Goal: Information Seeking & Learning: Find specific fact

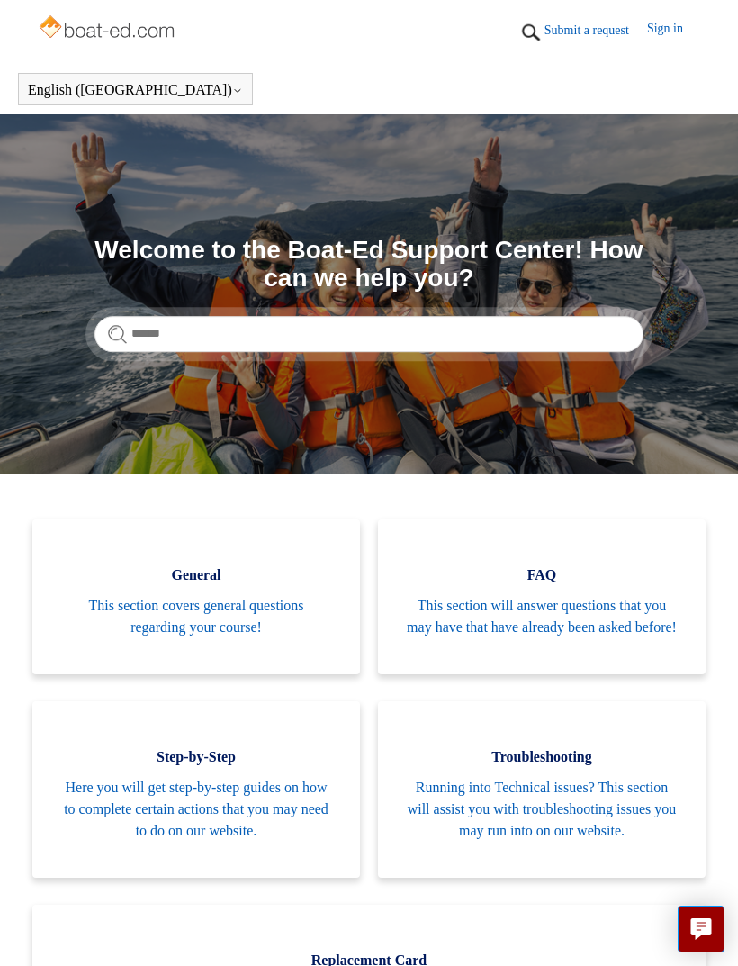
click at [536, 361] on section "Search Welcome to the Boat-Ed Support Center! How can we help you?" at bounding box center [369, 294] width 738 height 360
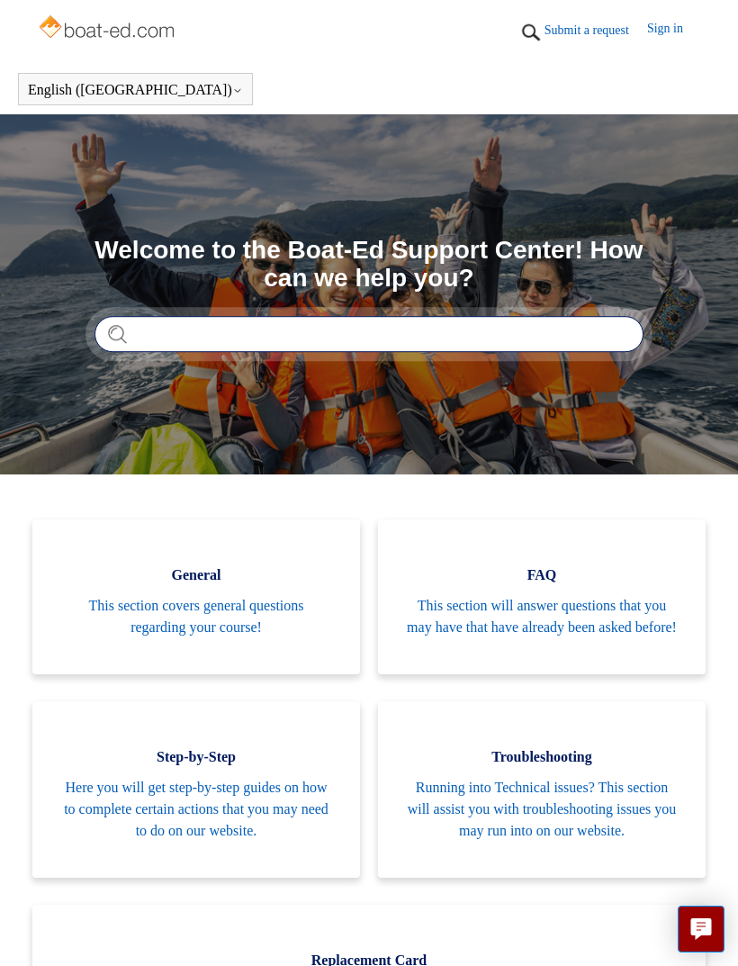
click at [542, 334] on input "Search" at bounding box center [368, 334] width 549 height 36
type input "**********"
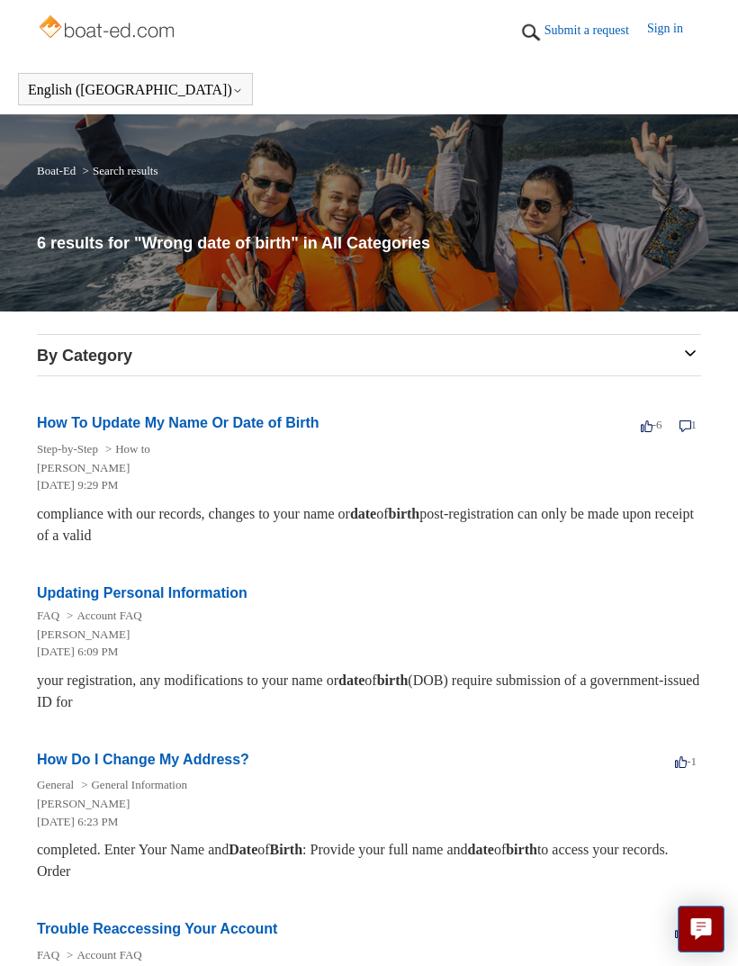
click at [70, 428] on link "How To Update My Name Or Date of Birth" at bounding box center [178, 422] width 283 height 15
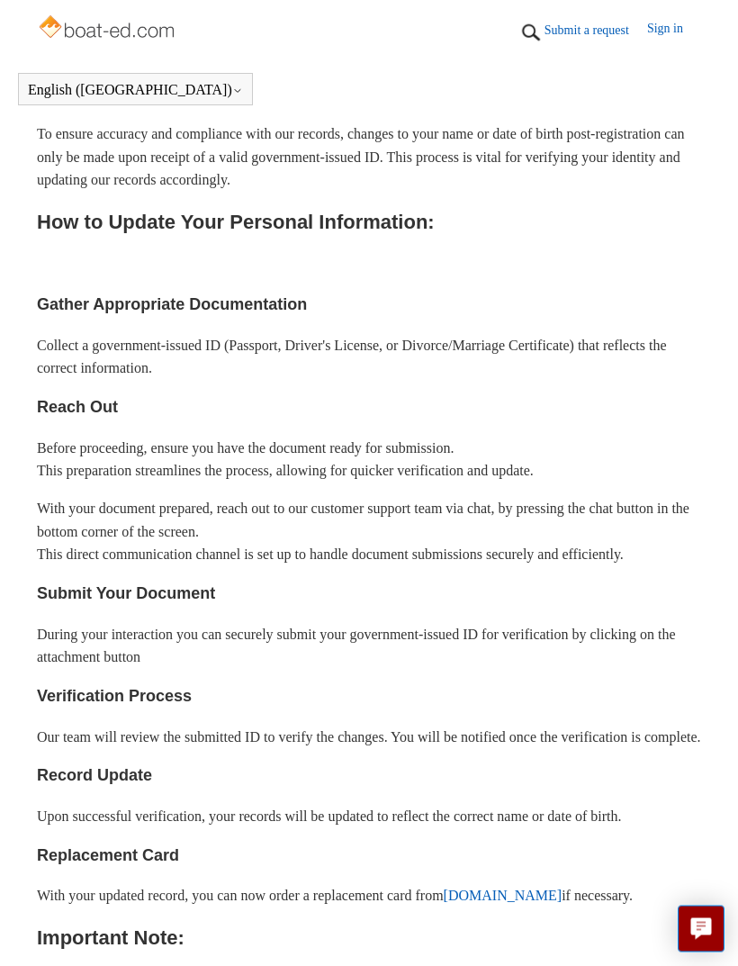
scroll to position [387, 0]
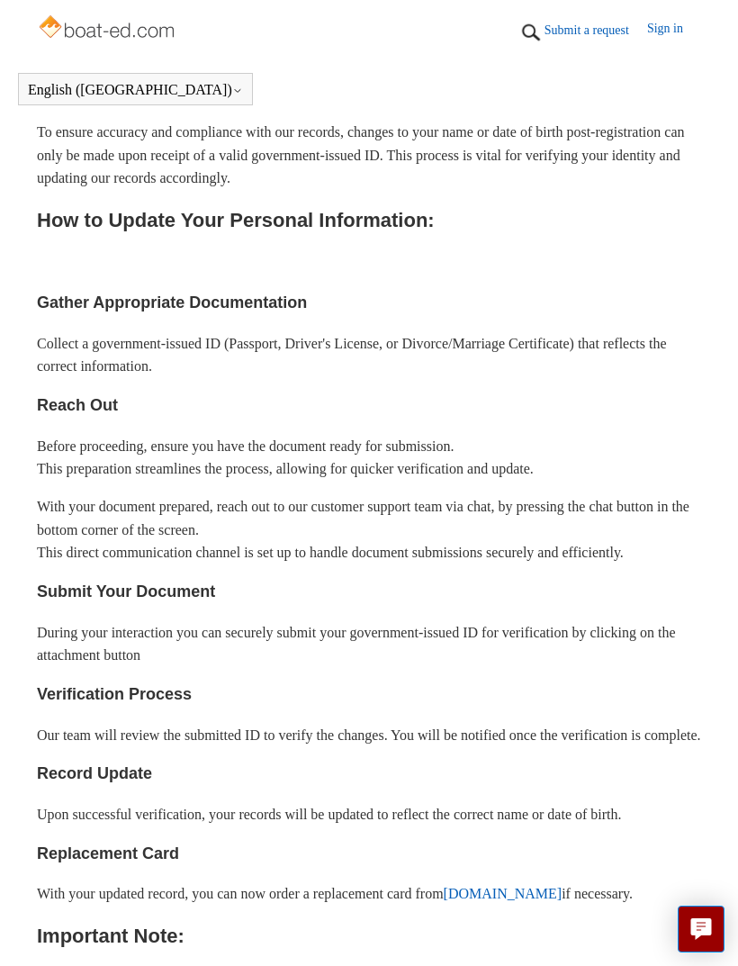
click at [700, 951] on h2 "Important Note:" at bounding box center [369, 935] width 664 height 31
click at [699, 935] on icon "Live chat" at bounding box center [701, 926] width 21 height 17
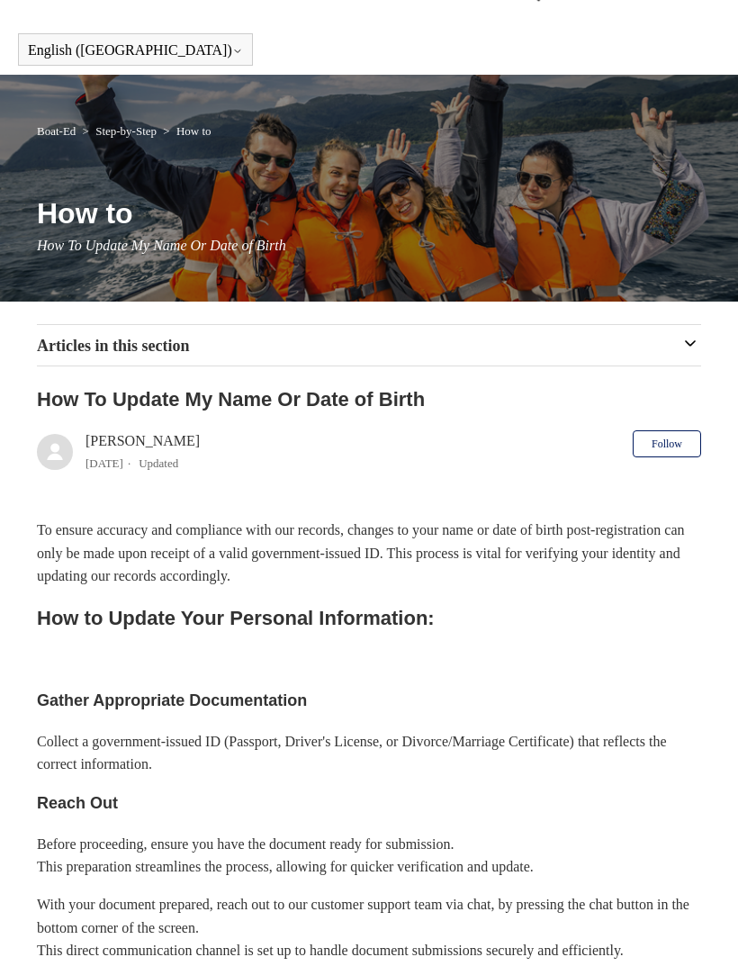
scroll to position [0, 0]
